Goal: Transaction & Acquisition: Purchase product/service

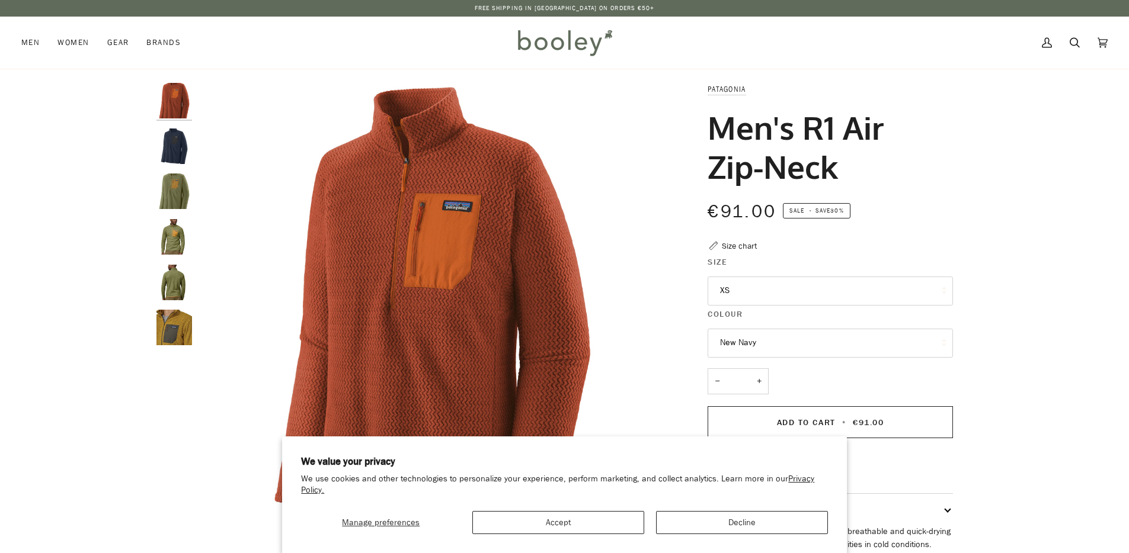
click at [175, 194] on img "Patagonia Men's R1 Air Zip-Neck Buckhorn Green - Booley Galway" at bounding box center [174, 192] width 36 height 36
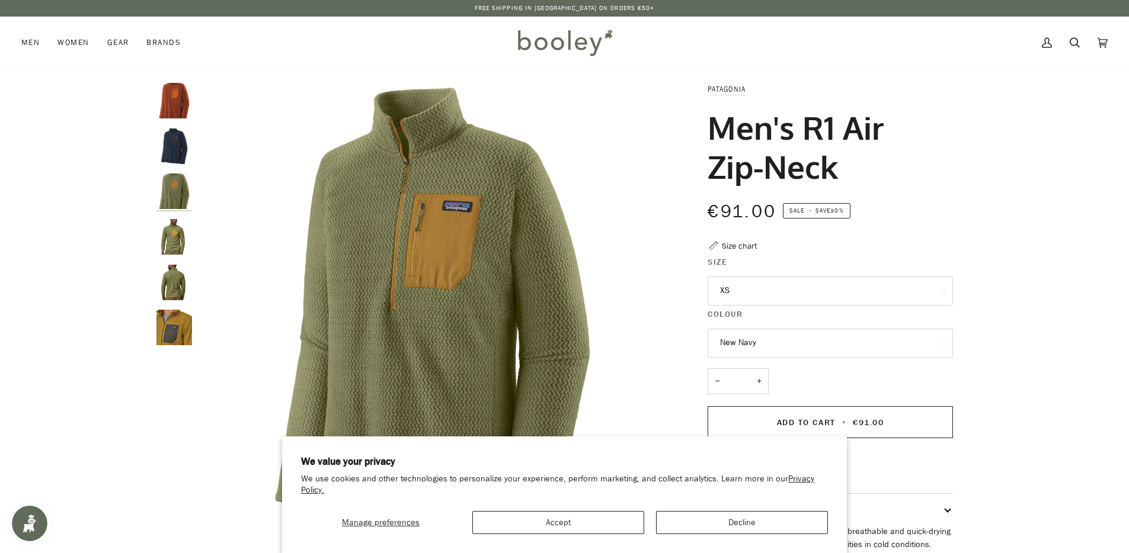
click at [177, 234] on img "Patagonia Men's R1 Air Zip-Neck - Booley Galway" at bounding box center [174, 237] width 36 height 36
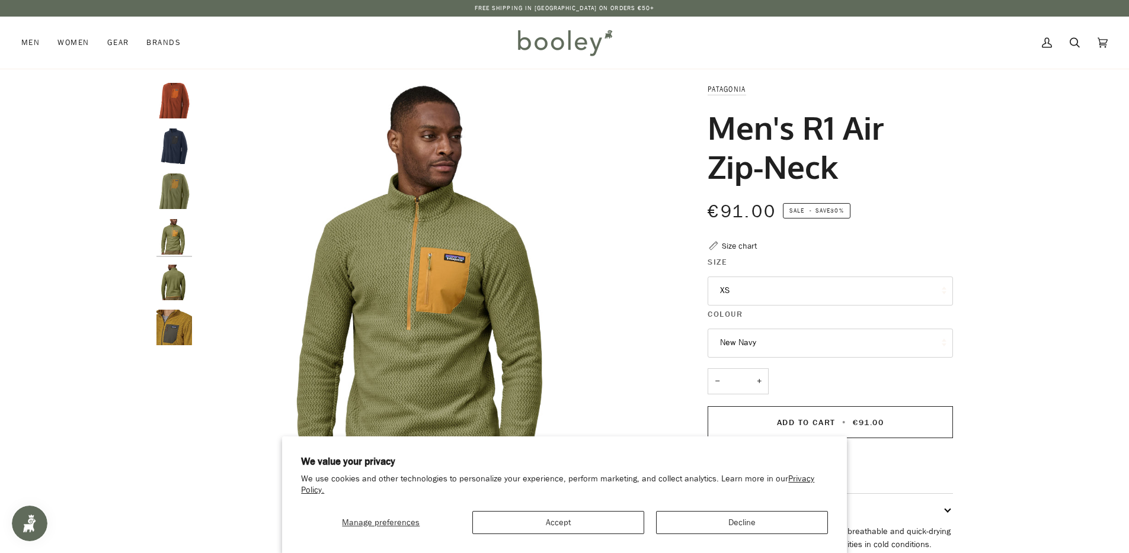
click at [175, 280] on img "Patagonia Men's R1 Air Zip-Neck - Booley Galway" at bounding box center [174, 283] width 36 height 36
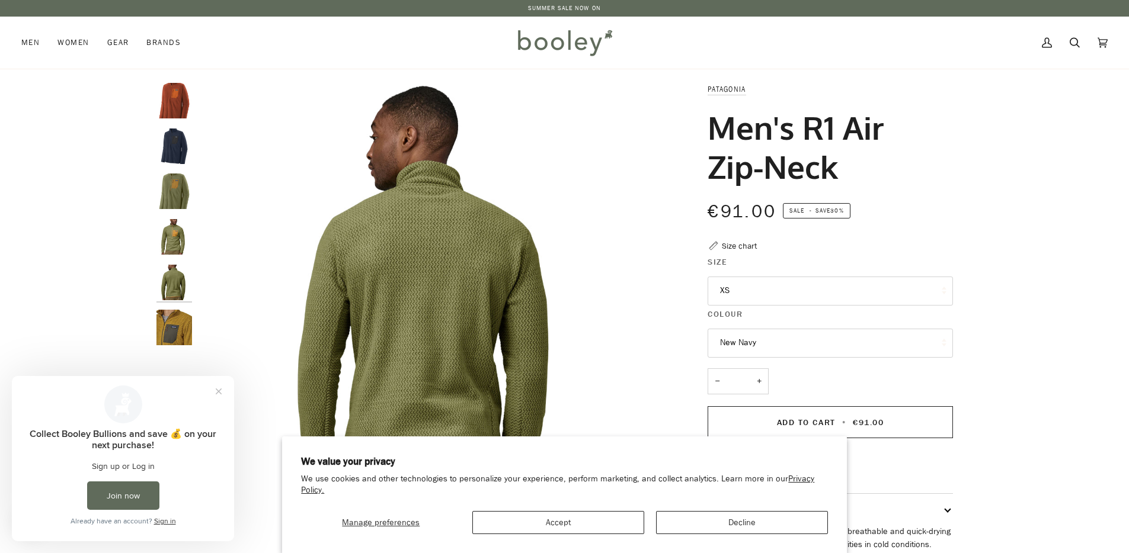
click at [169, 103] on img "Patagonia Men's R1 Air Zip-Neck Burnished Red - Booley Galway" at bounding box center [174, 101] width 36 height 36
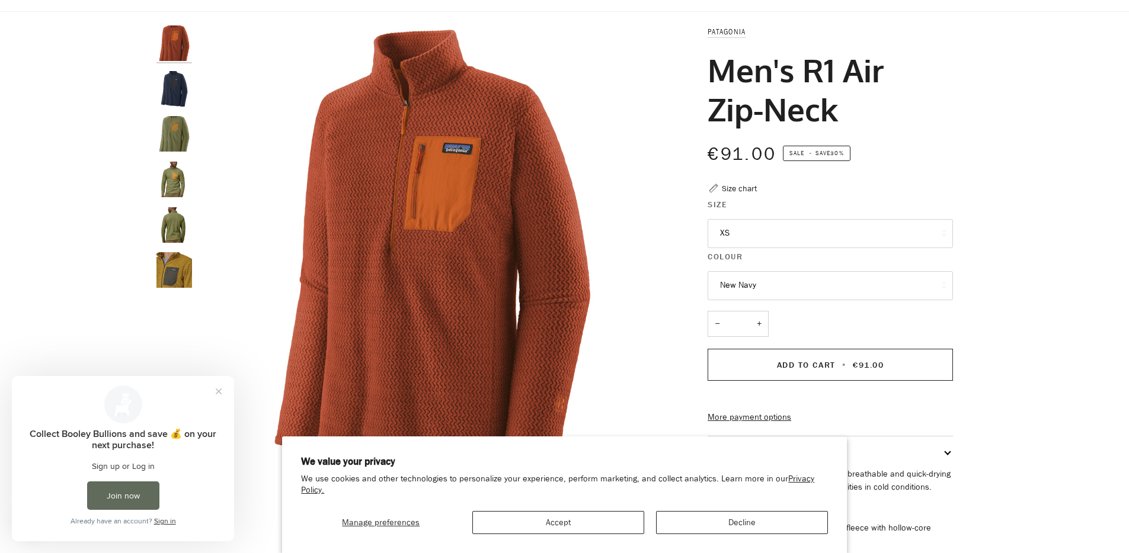
scroll to position [113, 0]
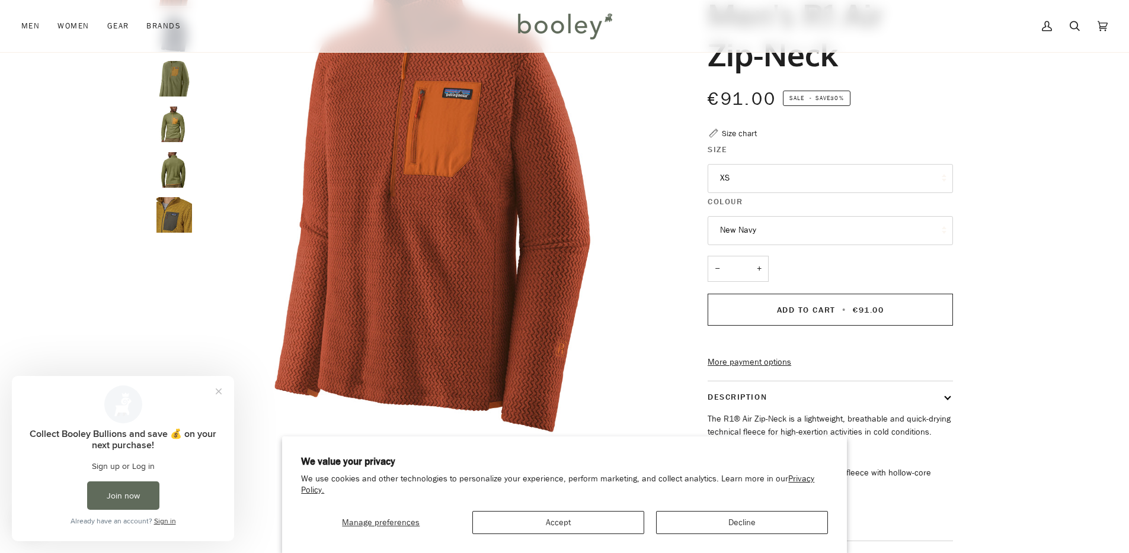
click at [735, 179] on button "XS" at bounding box center [829, 178] width 245 height 29
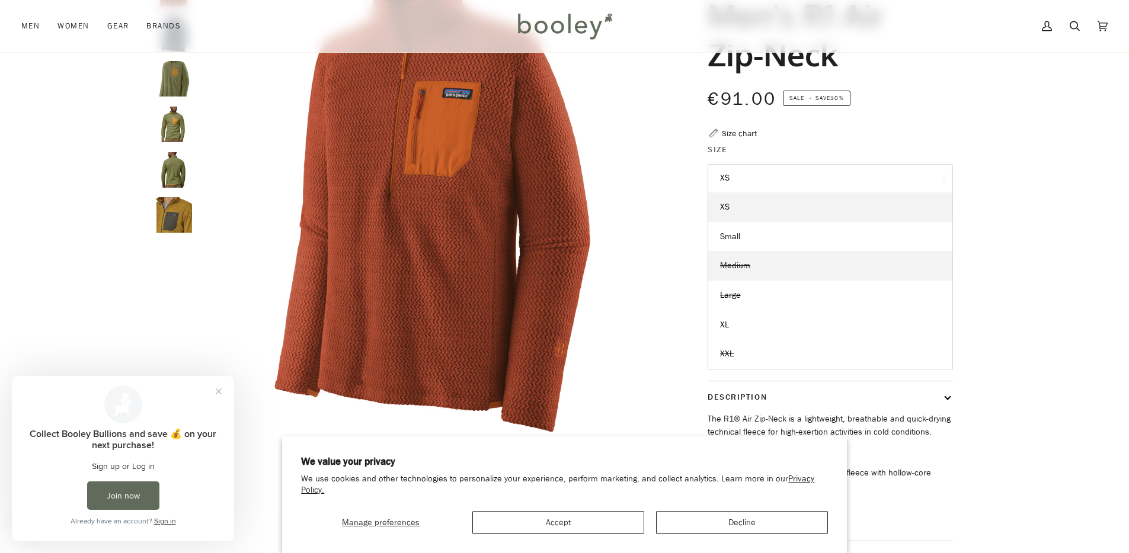
click at [739, 264] on span "Medium" at bounding box center [735, 265] width 30 height 11
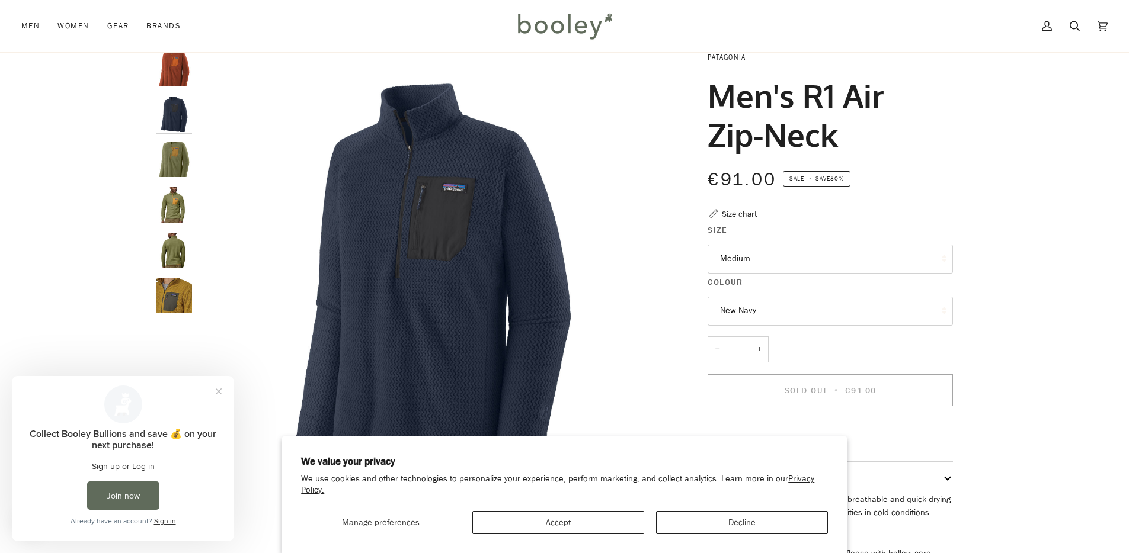
scroll to position [24, 0]
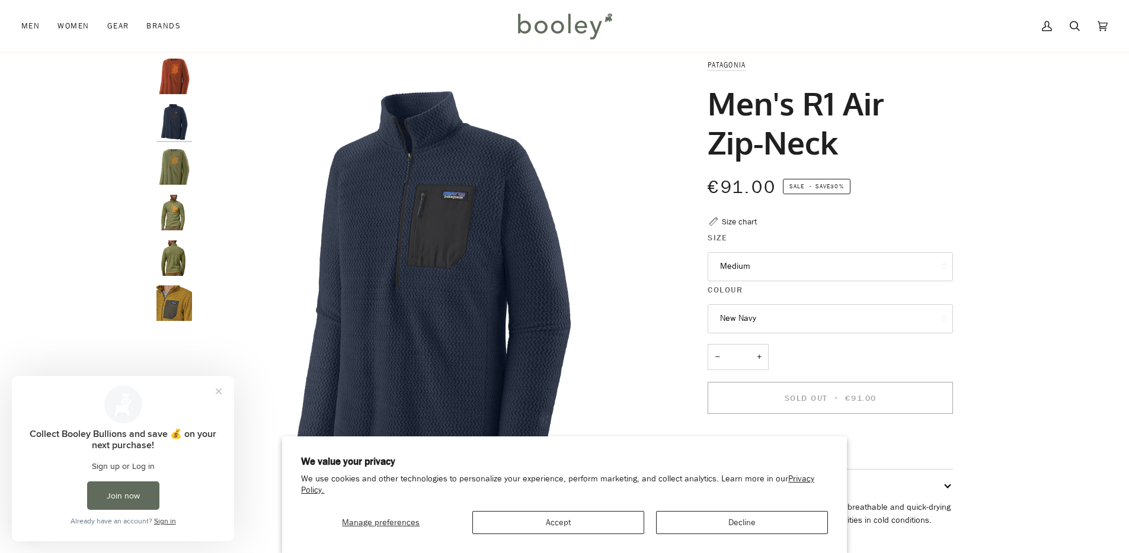
click at [181, 157] on img "Patagonia Men's R1 Air Zip-Neck Buckhorn Green - Booley Galway" at bounding box center [174, 167] width 36 height 36
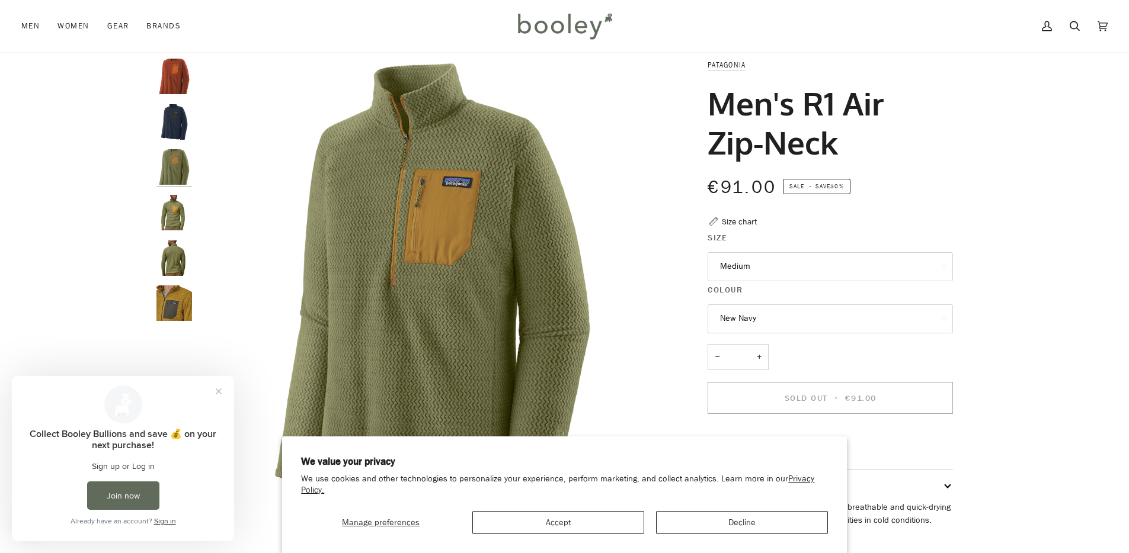
click at [181, 128] on img "Patagonia Men's R1 Air Zip-Neck New Navy - Booley Galway" at bounding box center [174, 122] width 36 height 36
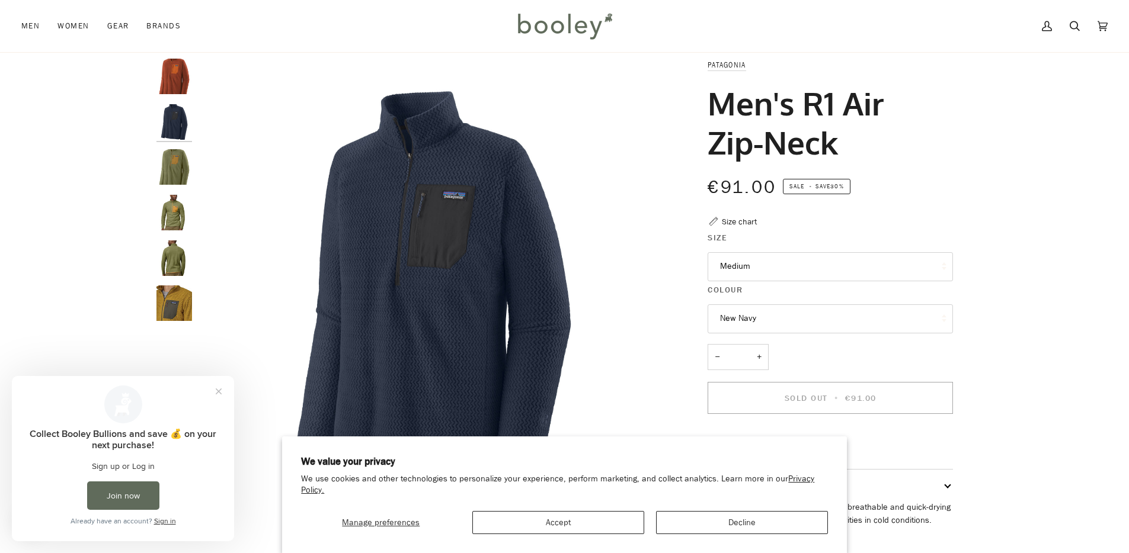
click at [739, 315] on button "New Navy" at bounding box center [829, 319] width 245 height 29
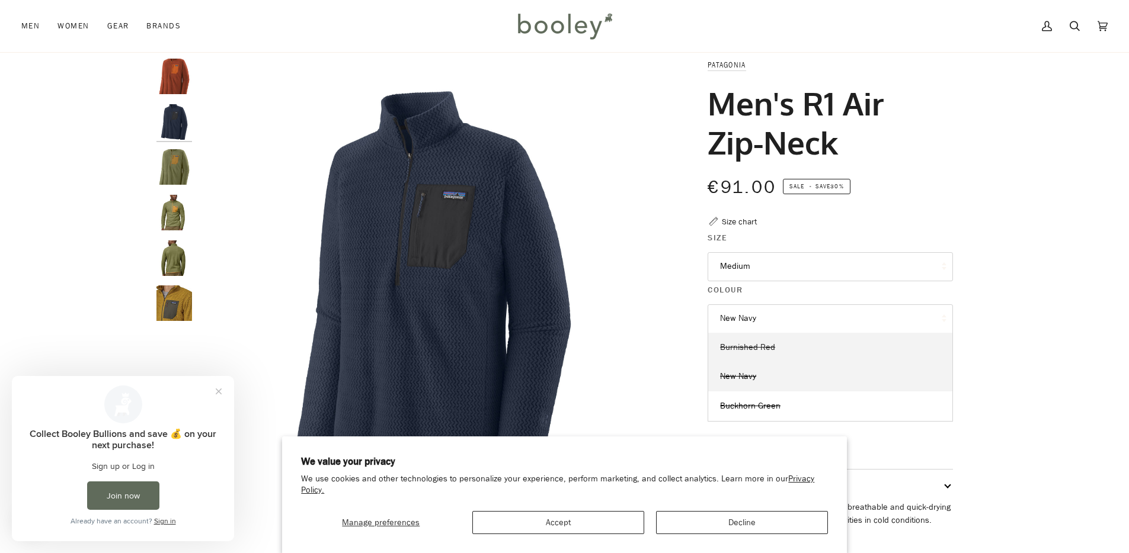
scroll to position [39, 0]
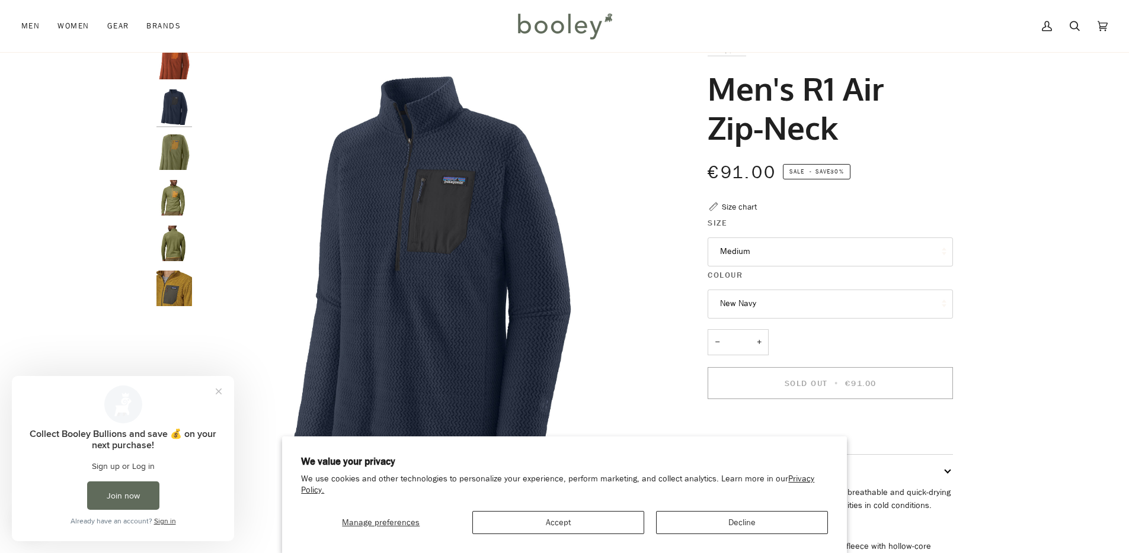
click at [1026, 302] on div "Zoom Zoom" at bounding box center [564, 351] width 1129 height 614
click at [730, 302] on button "New Navy" at bounding box center [829, 304] width 245 height 29
click at [999, 315] on div "Zoom Zoom" at bounding box center [564, 351] width 1129 height 614
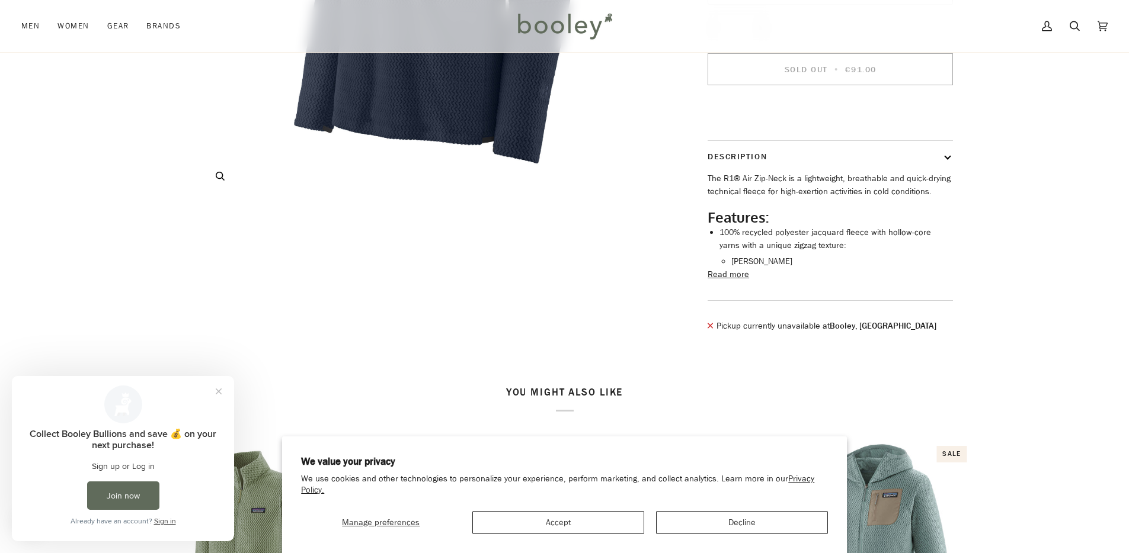
scroll to position [0, 0]
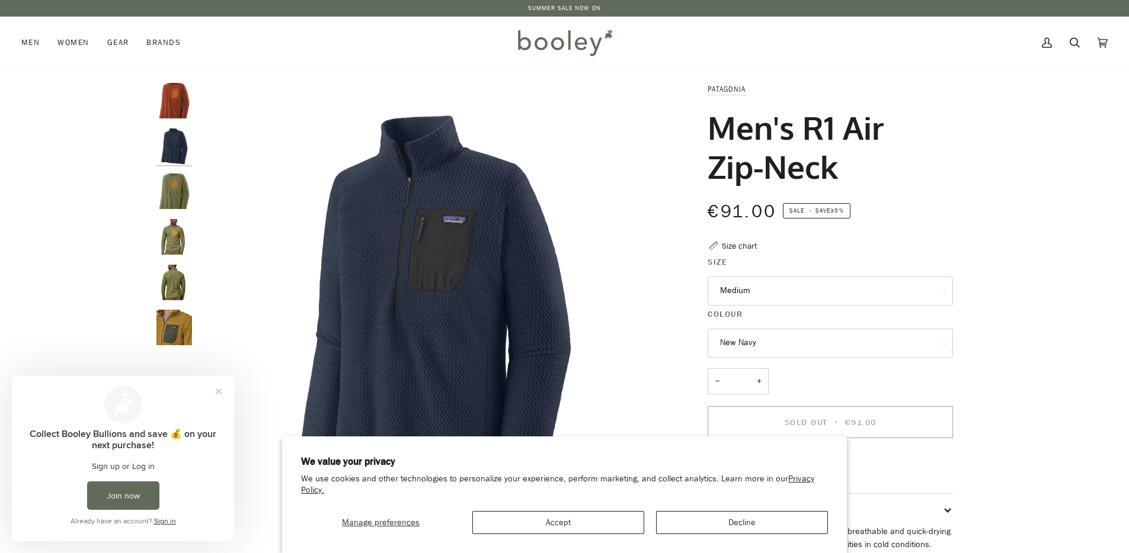
click at [717, 84] on p "Patagonia" at bounding box center [829, 89] width 245 height 13
click at [719, 89] on link "Patagonia" at bounding box center [726, 89] width 38 height 10
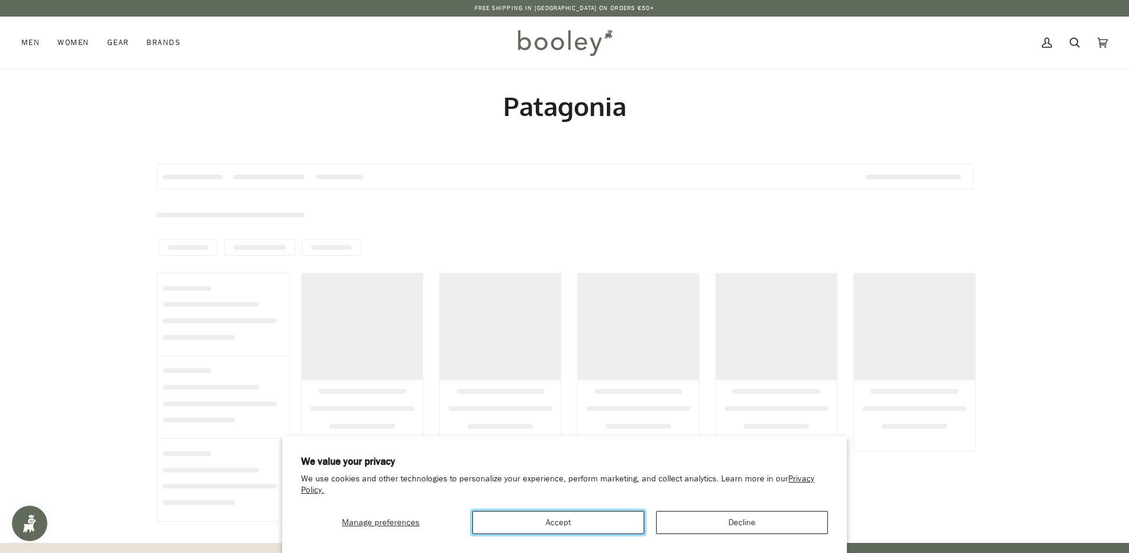
click at [625, 525] on button "Accept" at bounding box center [558, 522] width 172 height 23
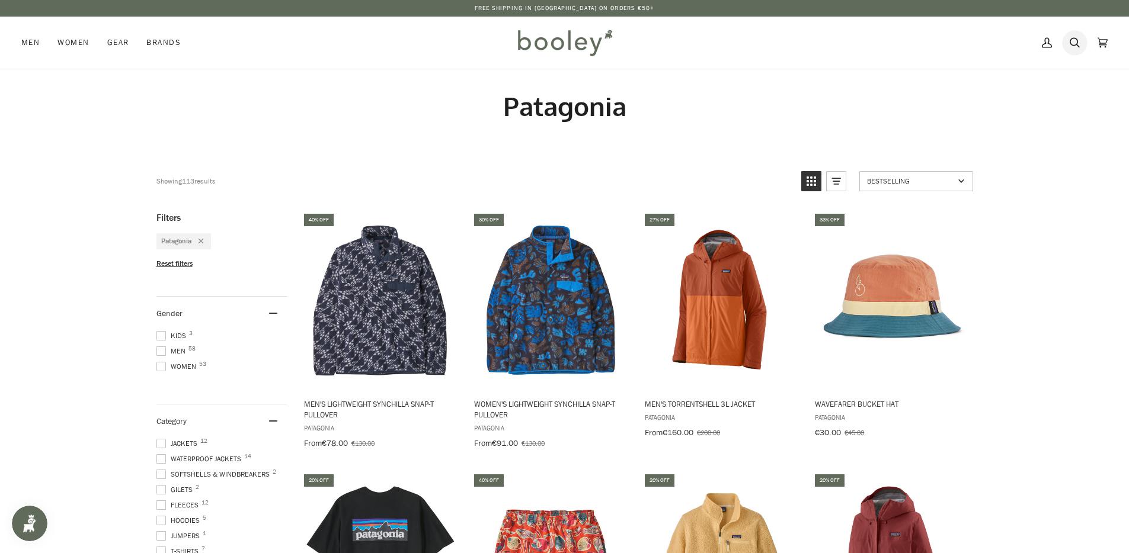
click at [1073, 42] on icon at bounding box center [1074, 43] width 10 height 18
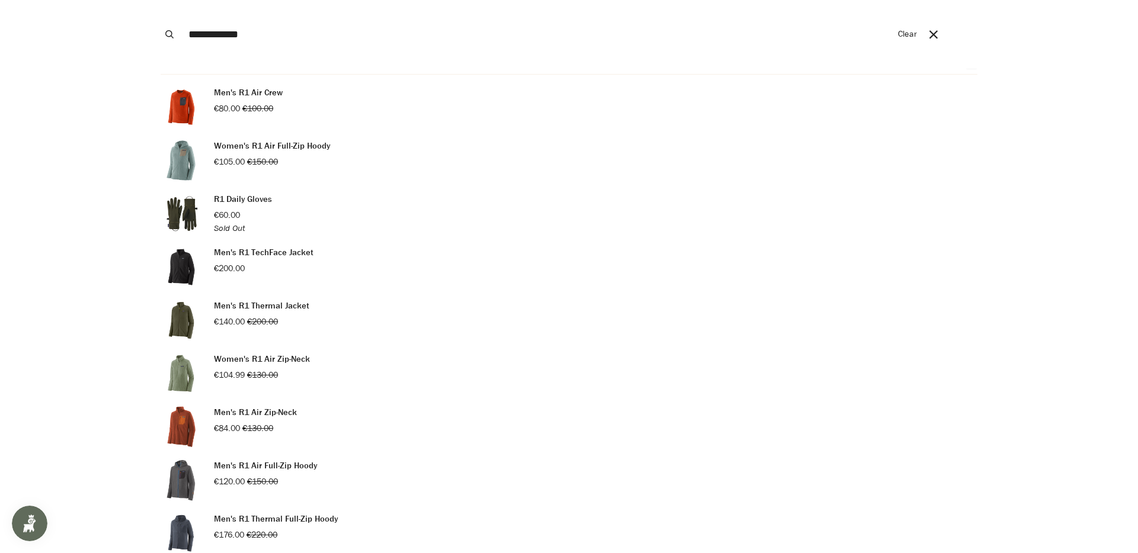
scroll to position [27, 0]
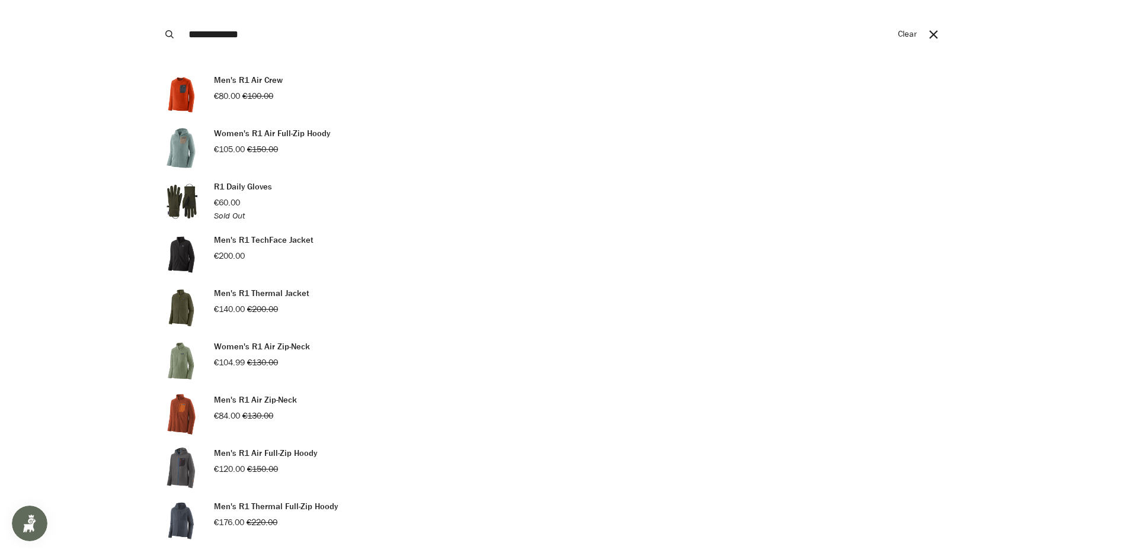
type input "**********"
click at [289, 347] on p "Women's R1 Air Zip-Neck" at bounding box center [262, 347] width 96 height 13
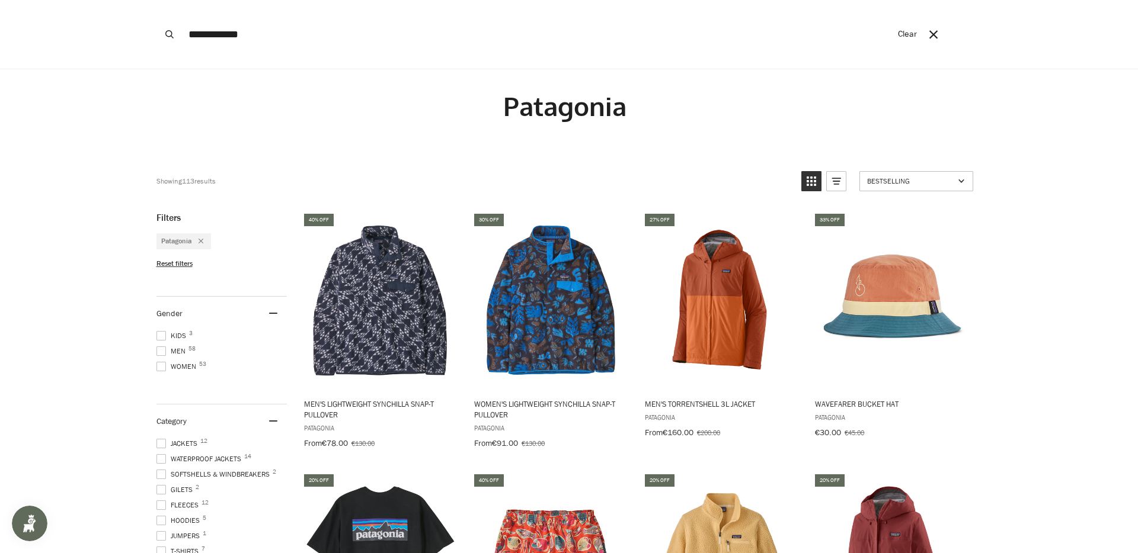
click at [254, 34] on input "**********" at bounding box center [536, 34] width 709 height 69
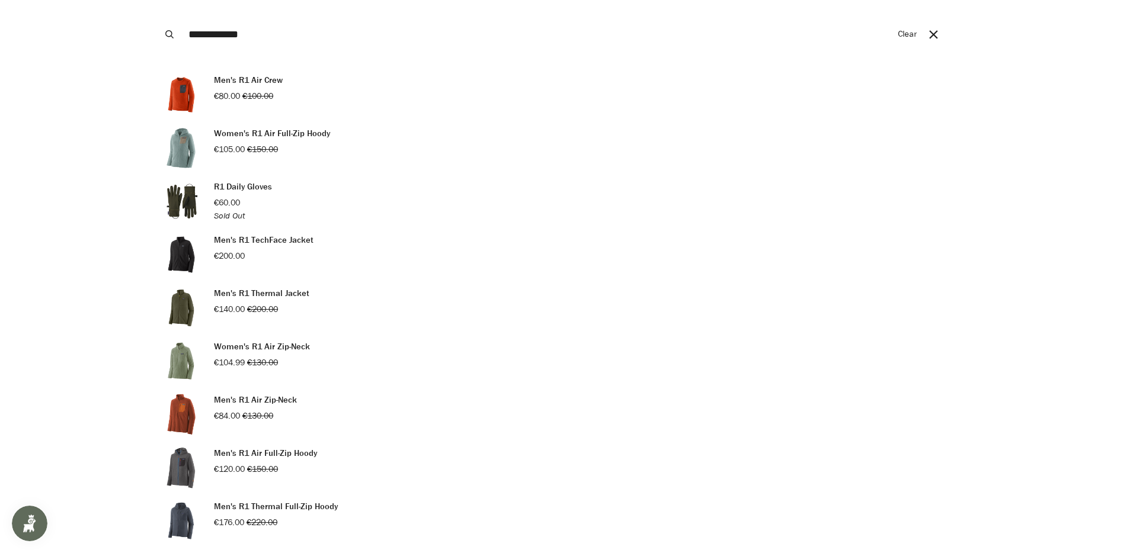
scroll to position [70, 0]
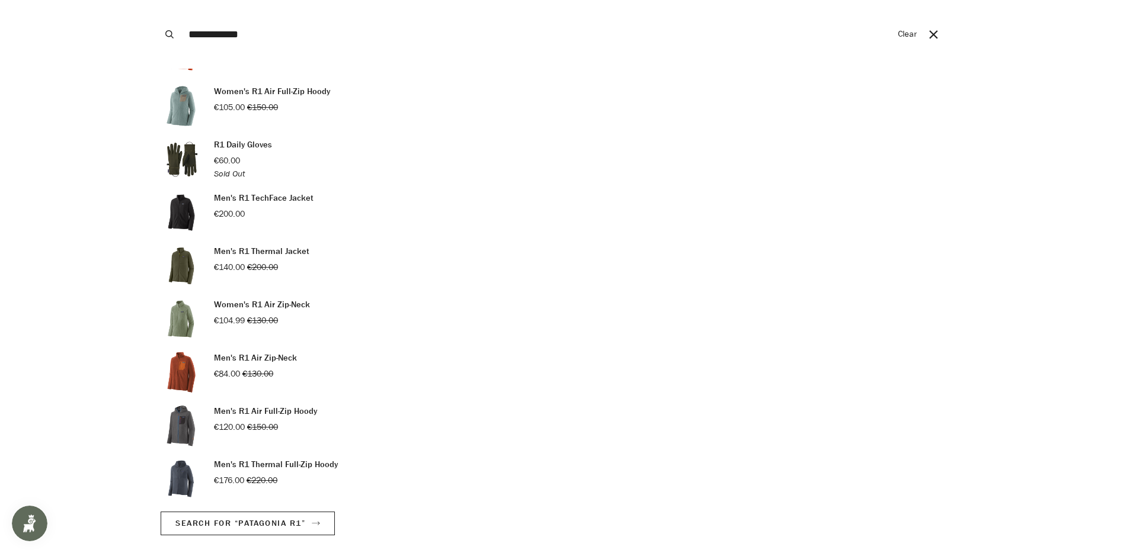
click at [284, 358] on p "Men's R1 Air Zip-Neck" at bounding box center [255, 358] width 83 height 13
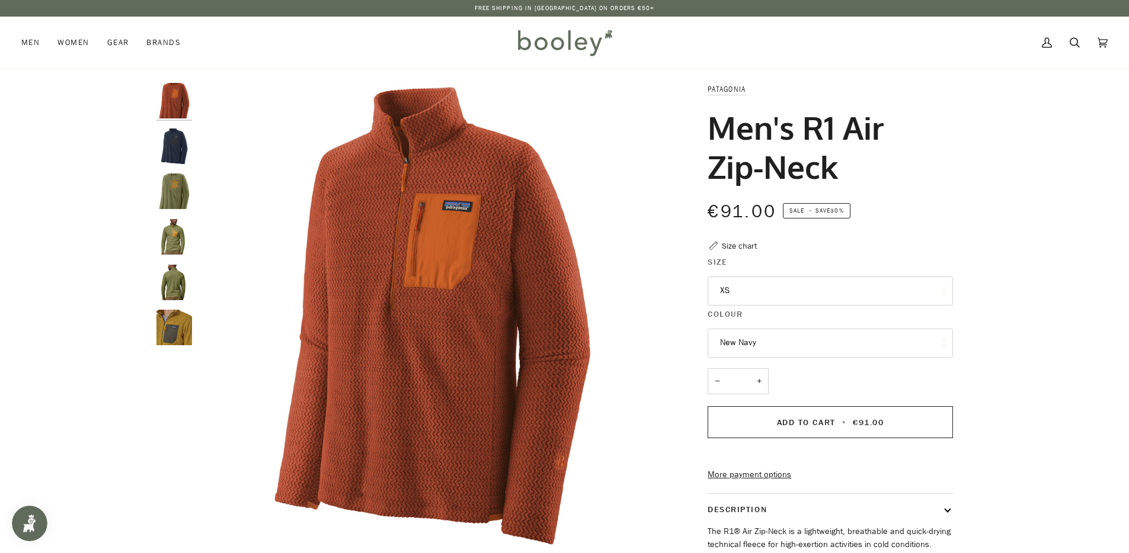
click at [734, 303] on button "XS" at bounding box center [829, 291] width 245 height 29
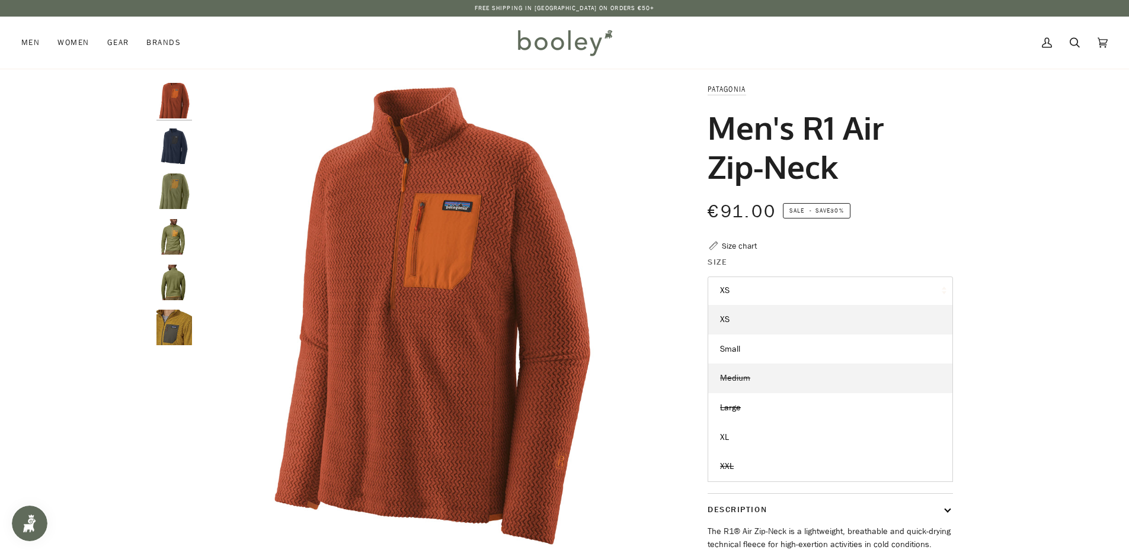
click at [740, 380] on span "Medium" at bounding box center [735, 378] width 30 height 11
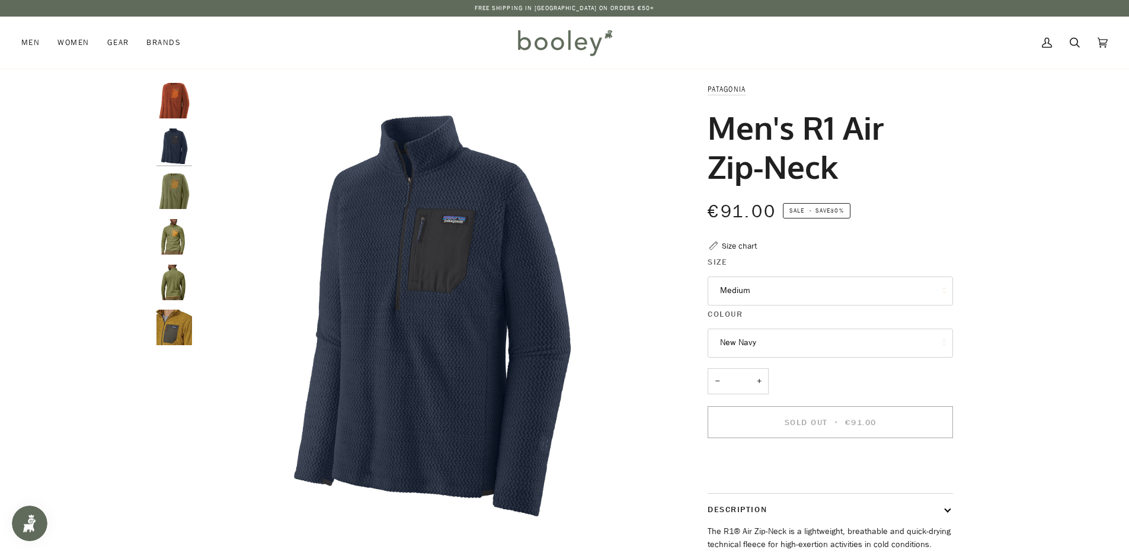
click at [746, 345] on button "New Navy" at bounding box center [829, 343] width 245 height 29
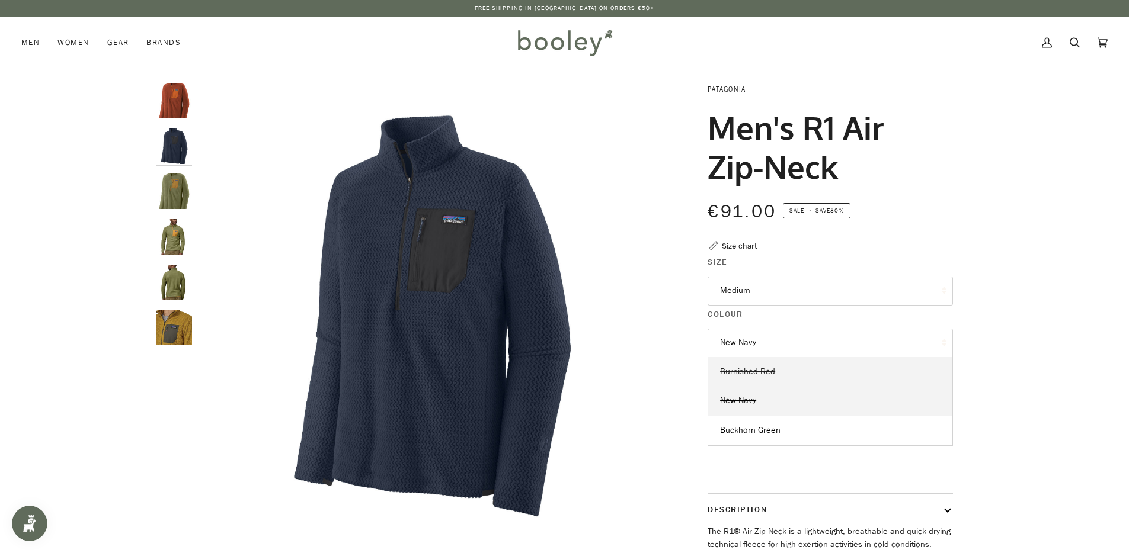
click at [747, 373] on span "Burnished Red" at bounding box center [747, 371] width 55 height 11
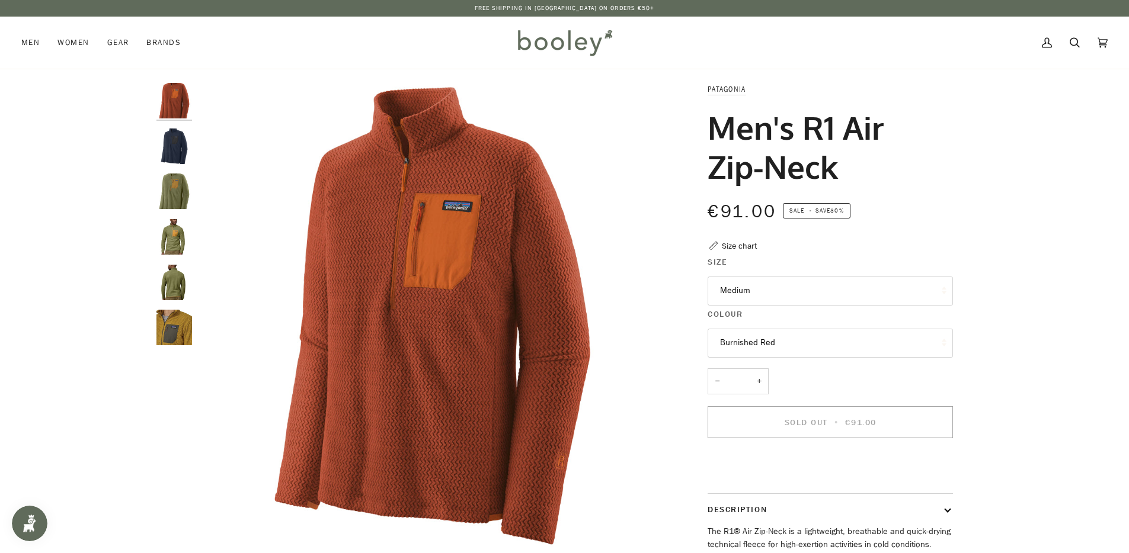
click at [748, 340] on button "Burnished Red" at bounding box center [829, 343] width 245 height 29
click at [750, 423] on link "Buckhorn Green" at bounding box center [830, 431] width 244 height 30
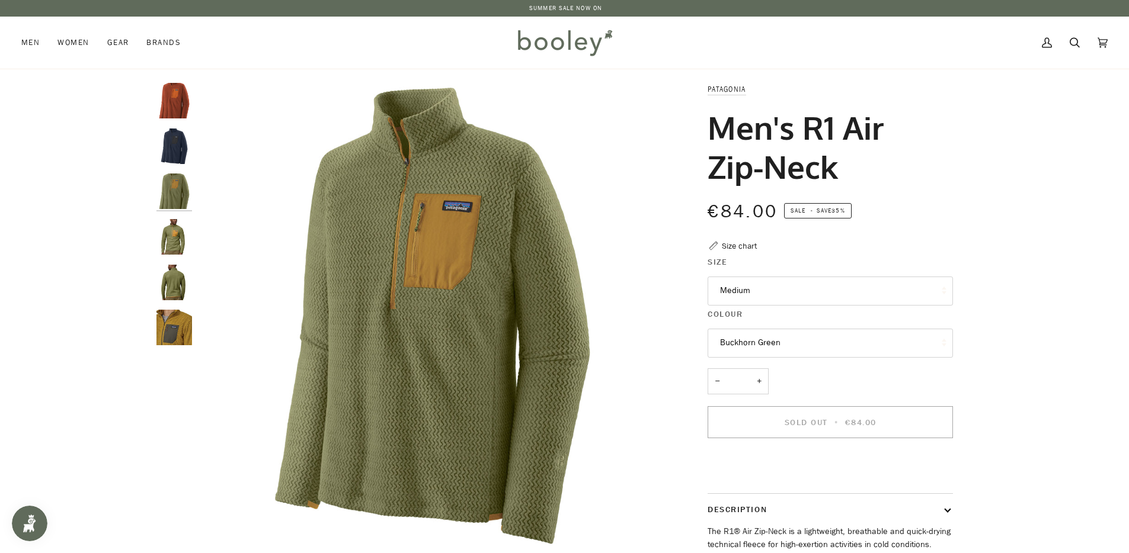
click at [1034, 309] on div "Zoom Zoom" at bounding box center [564, 390] width 1129 height 614
